Goal: Check status: Check status

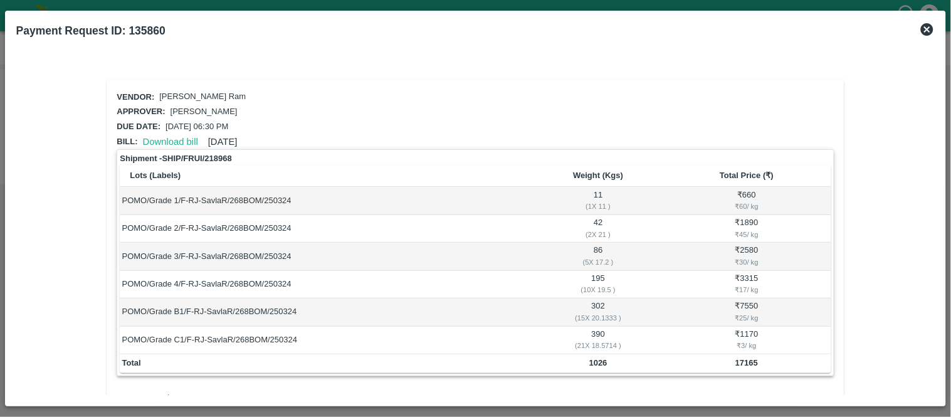
click at [924, 25] on icon at bounding box center [926, 29] width 13 height 13
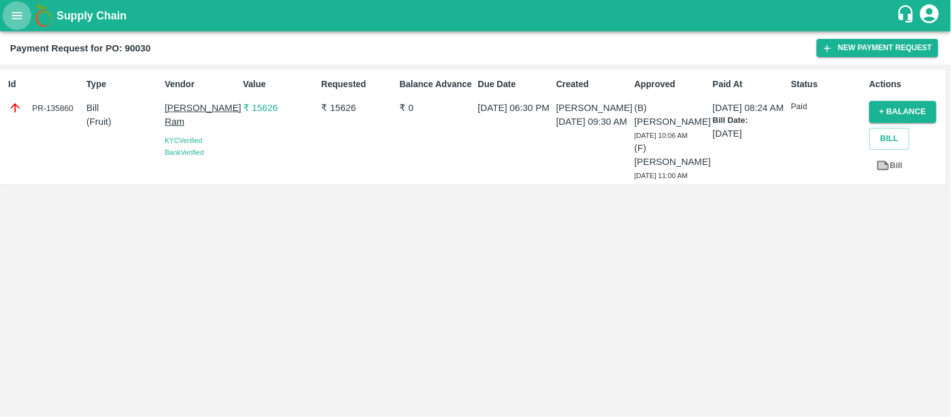
click at [13, 13] on icon "open drawer" at bounding box center [17, 15] width 11 height 7
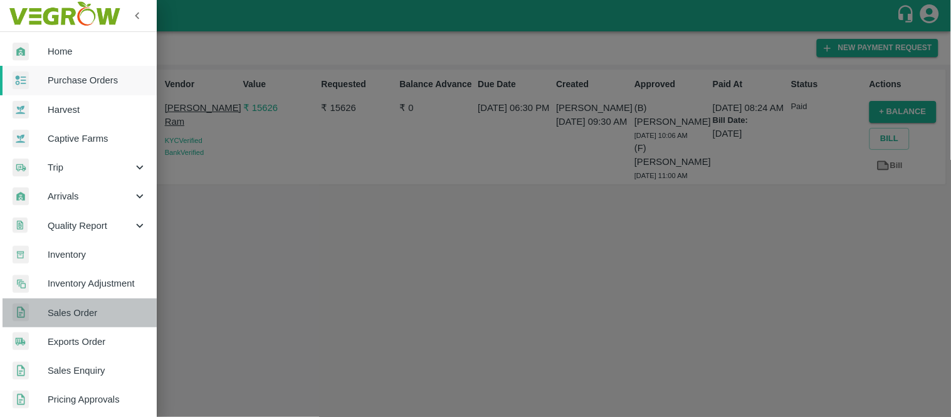
click at [93, 308] on span "Sales Order" at bounding box center [97, 313] width 99 height 14
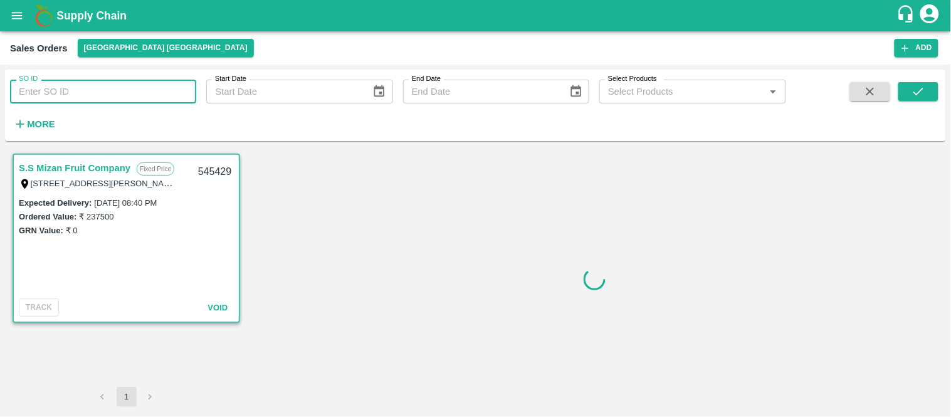
click at [105, 91] on input "SO ID" at bounding box center [103, 92] width 186 height 24
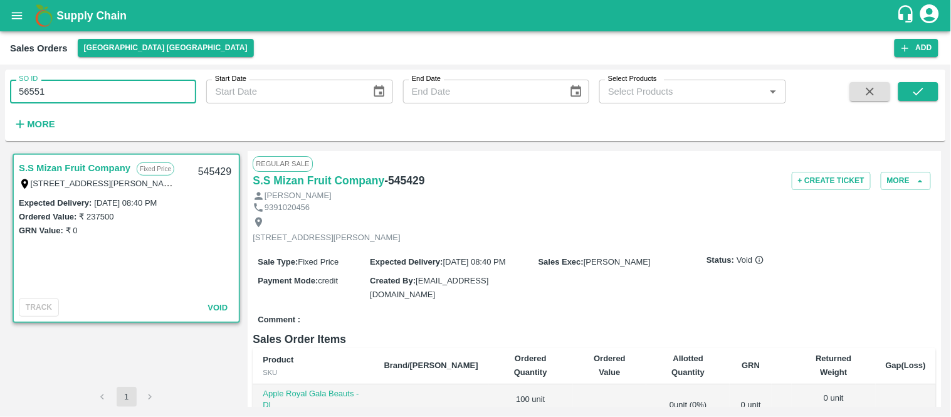
click at [24, 93] on input "56551" at bounding box center [103, 92] width 186 height 24
type input "566551"
click at [919, 91] on icon "submit" at bounding box center [918, 92] width 14 height 14
